Goal: Understand process/instructions: Learn how to perform a task or action

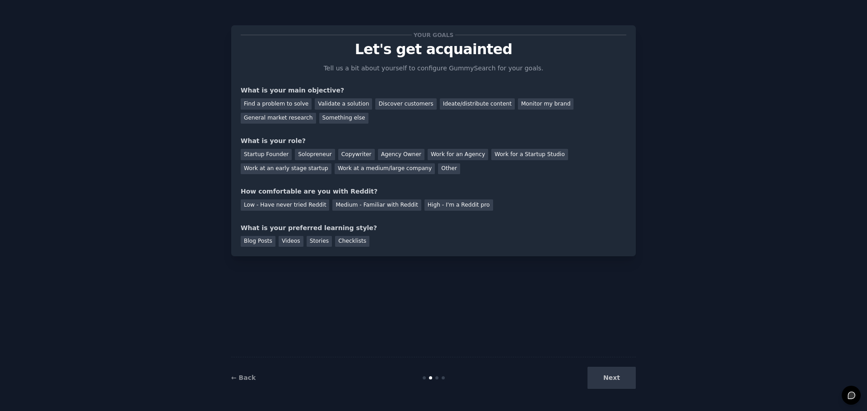
click at [614, 381] on div "Next" at bounding box center [568, 378] width 135 height 22
click at [262, 244] on div "Blog Posts" at bounding box center [258, 241] width 35 height 11
click at [288, 241] on div "Videos" at bounding box center [290, 241] width 25 height 11
click at [313, 241] on div "Stories" at bounding box center [318, 241] width 25 height 11
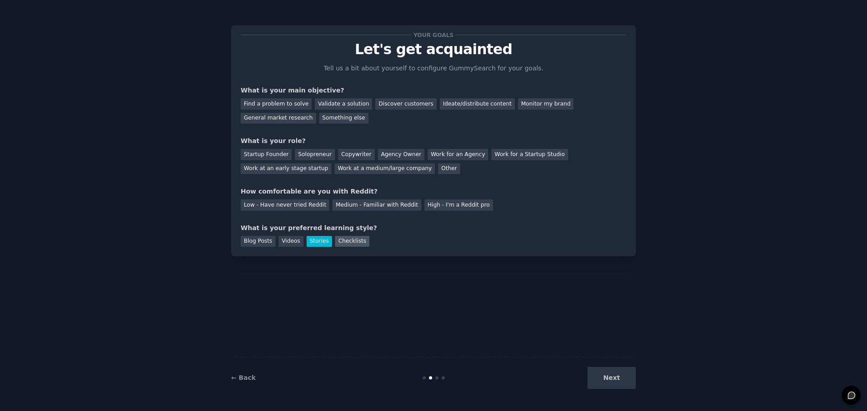
click at [348, 241] on div "Checklists" at bounding box center [352, 241] width 34 height 11
click at [245, 241] on div "Blog Posts" at bounding box center [258, 241] width 35 height 11
click at [272, 102] on div "Find a problem to solve" at bounding box center [276, 103] width 71 height 11
click at [624, 382] on div "Next" at bounding box center [568, 378] width 135 height 22
click at [267, 153] on div "Startup Founder" at bounding box center [266, 154] width 51 height 11
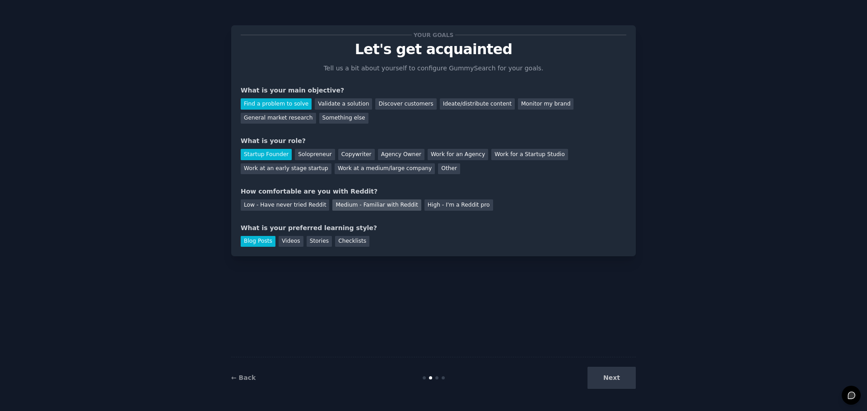
click at [362, 207] on div "Medium - Familiar with Reddit" at bounding box center [376, 205] width 88 height 11
click at [625, 372] on button "Next" at bounding box center [611, 378] width 48 height 22
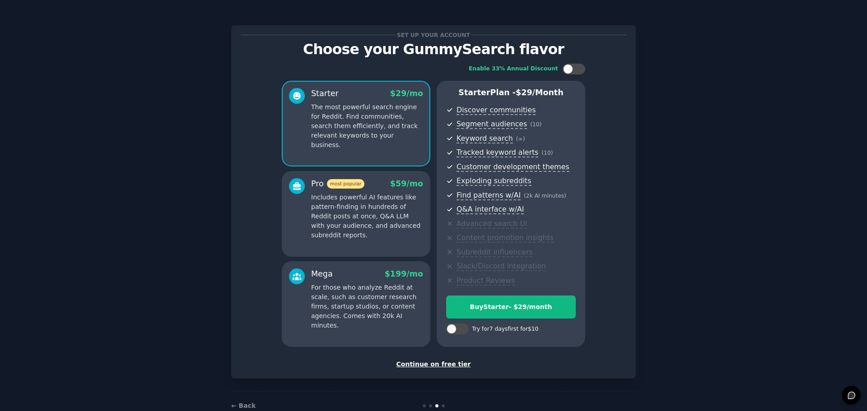
click at [436, 367] on div "Continue on free tier" at bounding box center [433, 364] width 385 height 9
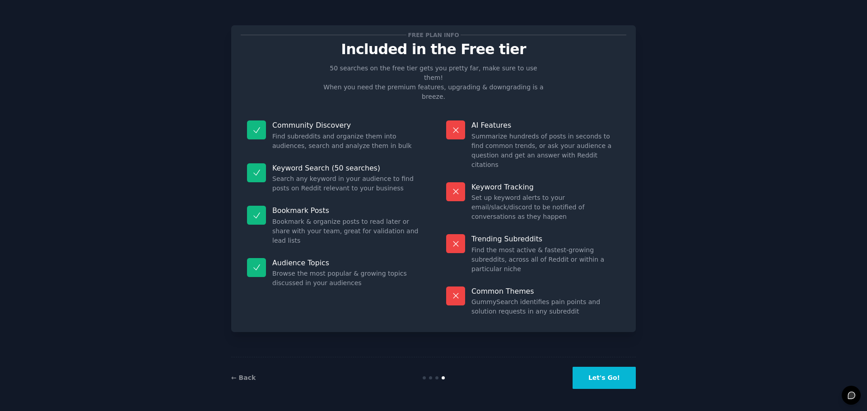
click at [617, 376] on button "Let's Go!" at bounding box center [603, 378] width 63 height 22
